Goal: Navigation & Orientation: Find specific page/section

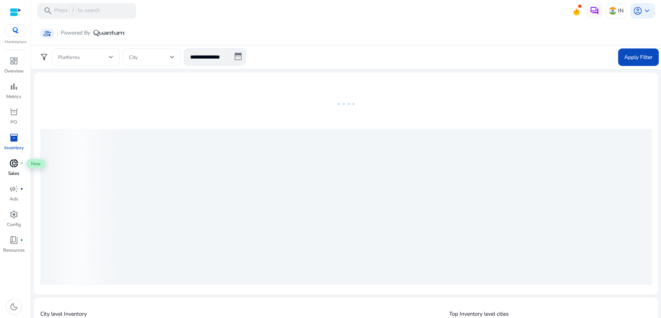
click at [13, 163] on span "donut_small" at bounding box center [13, 162] width 9 height 9
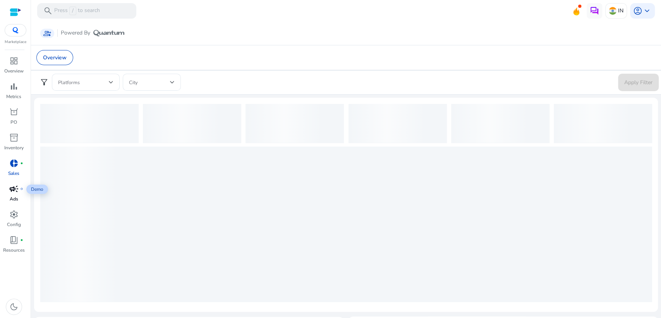
click at [19, 190] on div "campaign fiber_manual_record" at bounding box center [14, 188] width 22 height 12
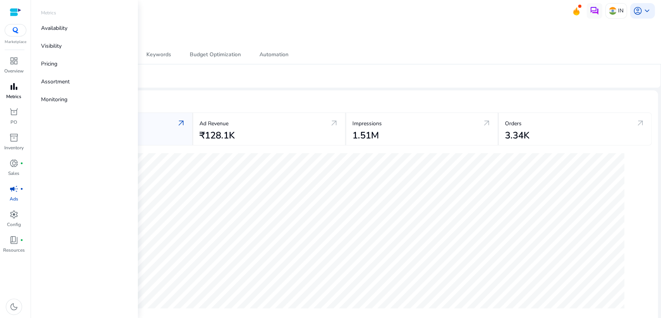
click at [9, 88] on span "bar_chart" at bounding box center [13, 86] width 9 height 9
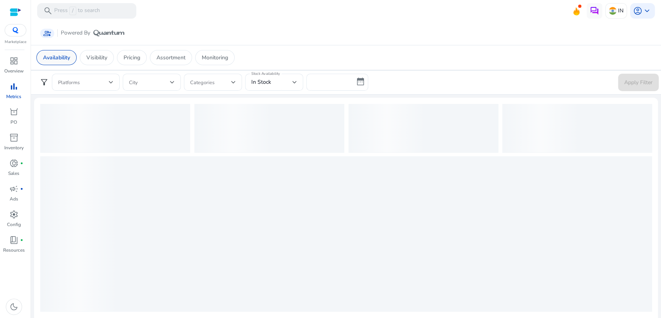
click at [54, 61] on p "Availability" at bounding box center [56, 57] width 27 height 8
click at [18, 65] on span "dashboard" at bounding box center [13, 60] width 9 height 9
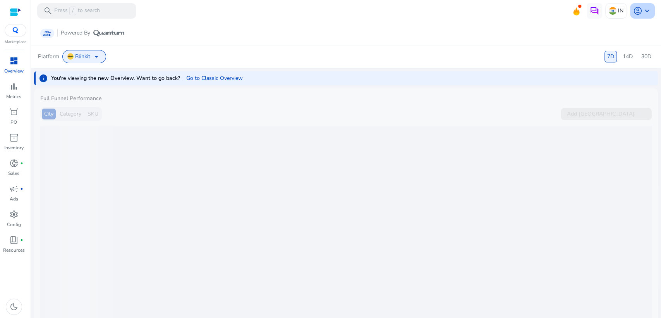
click at [643, 13] on span "keyboard_arrow_down" at bounding box center [647, 10] width 9 height 9
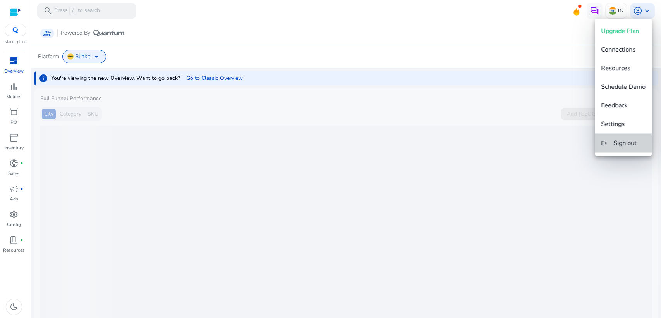
click at [617, 148] on button "logout Sign out" at bounding box center [623, 143] width 57 height 19
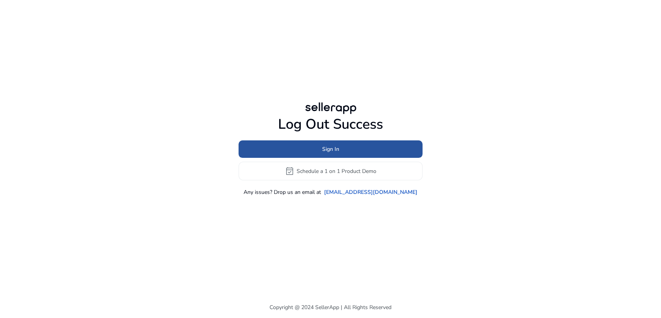
click at [382, 149] on span at bounding box center [331, 149] width 184 height 19
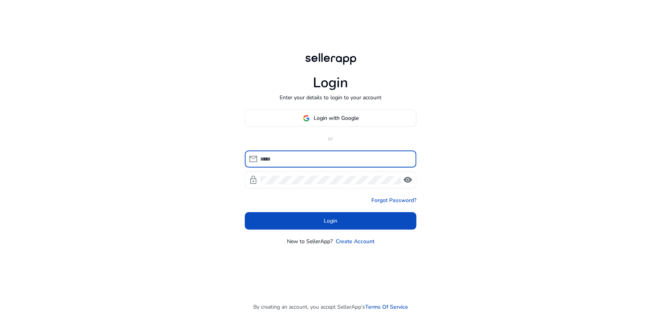
type input "**********"
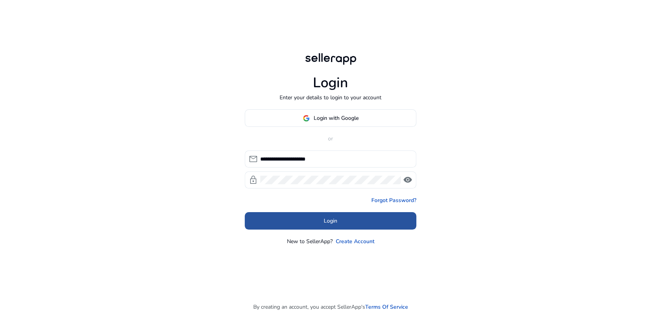
click at [335, 221] on span "Login" at bounding box center [331, 221] width 14 height 8
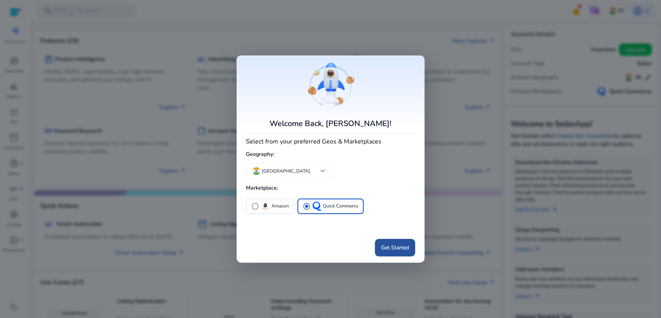
click at [410, 246] on span at bounding box center [395, 247] width 40 height 19
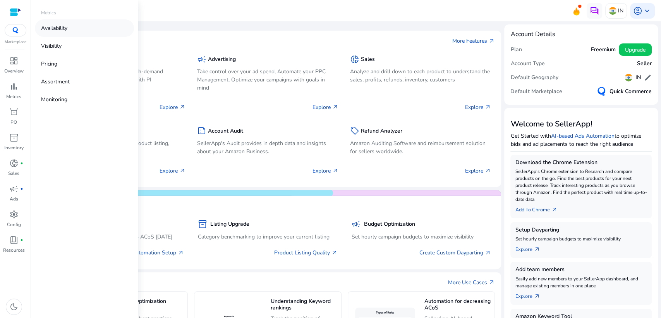
click at [65, 29] on p "Availability" at bounding box center [54, 28] width 26 height 8
